Goal: Navigation & Orientation: Go to known website

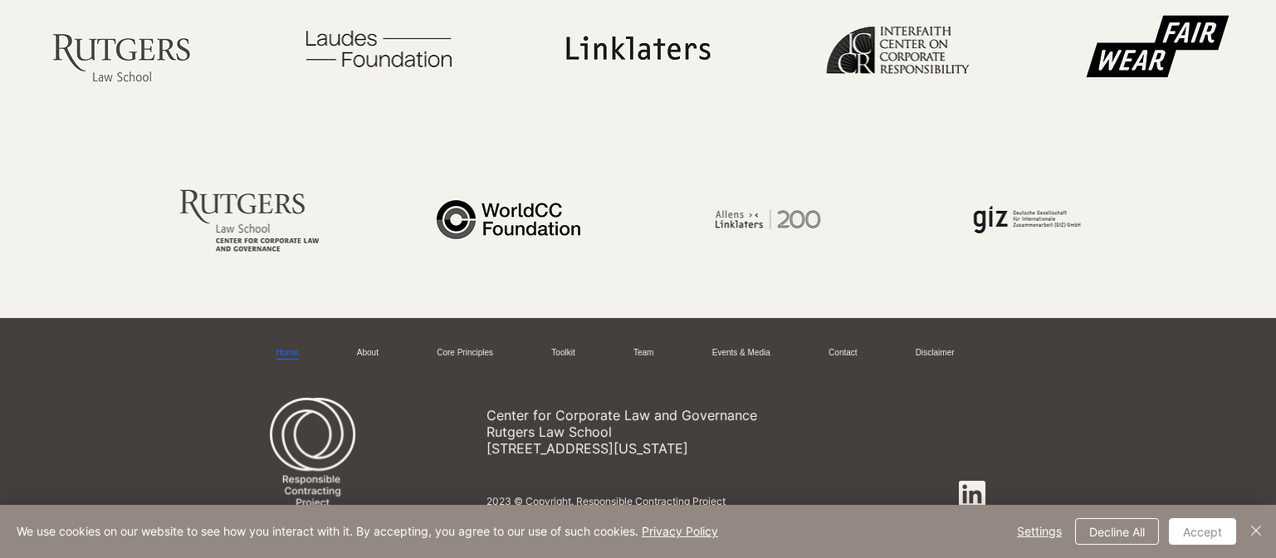
scroll to position [2602, 0]
